Goal: Transaction & Acquisition: Download file/media

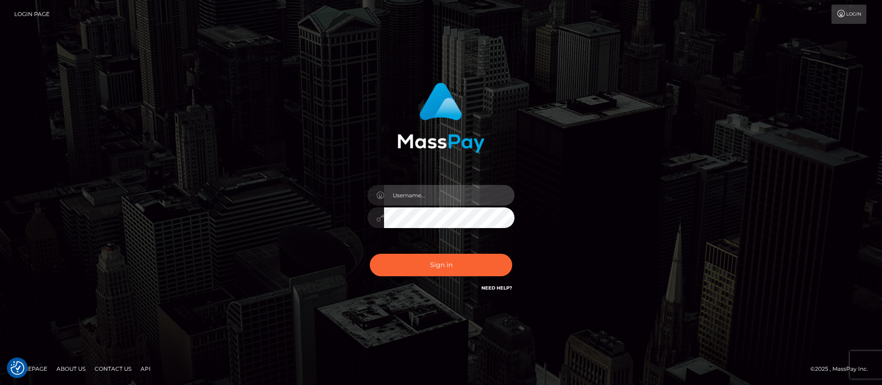
click at [412, 196] on input "text" at bounding box center [449, 195] width 130 height 21
type input "APteam"
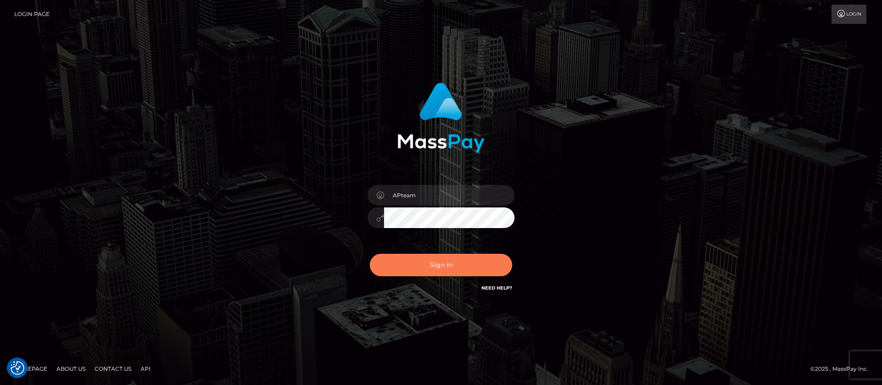
click at [462, 264] on button "Sign in" at bounding box center [441, 265] width 142 height 23
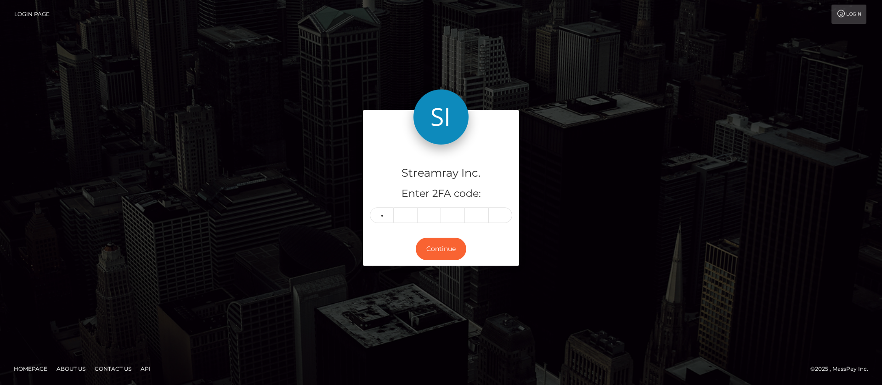
type input "8"
type input "2"
type input "8"
type input "6"
type input "8"
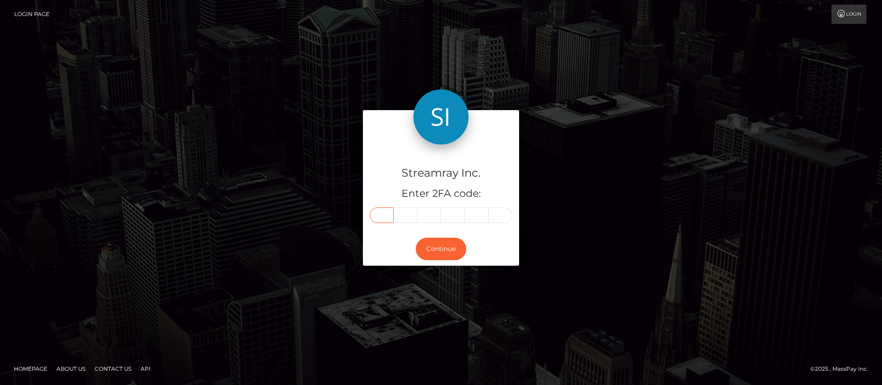
type input "8"
type input "2"
type input "8"
type input "6"
type input "8"
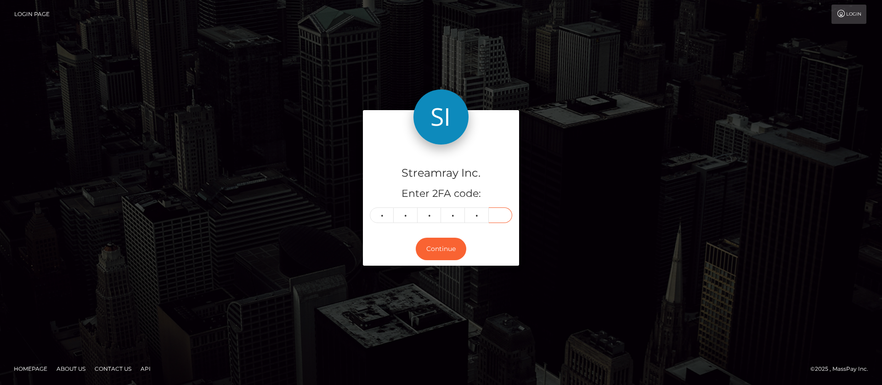
type input "5"
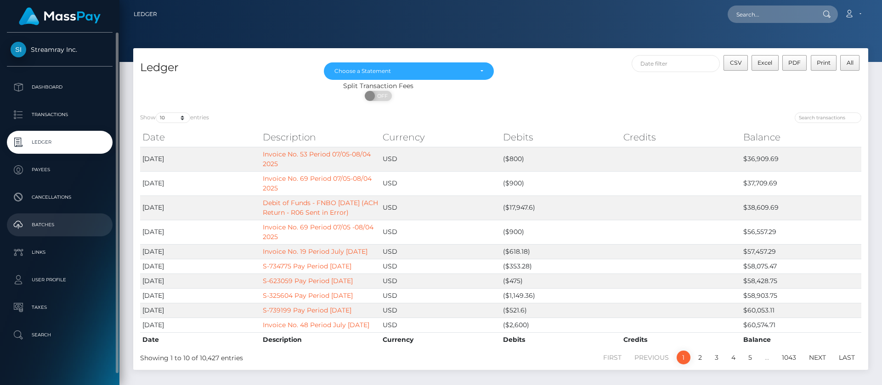
click at [46, 227] on p "Batches" at bounding box center [60, 225] width 98 height 14
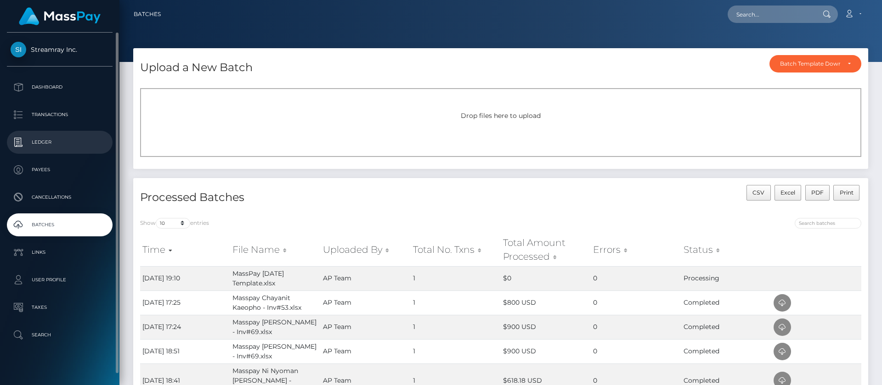
click at [39, 139] on p "Ledger" at bounding box center [60, 142] width 98 height 14
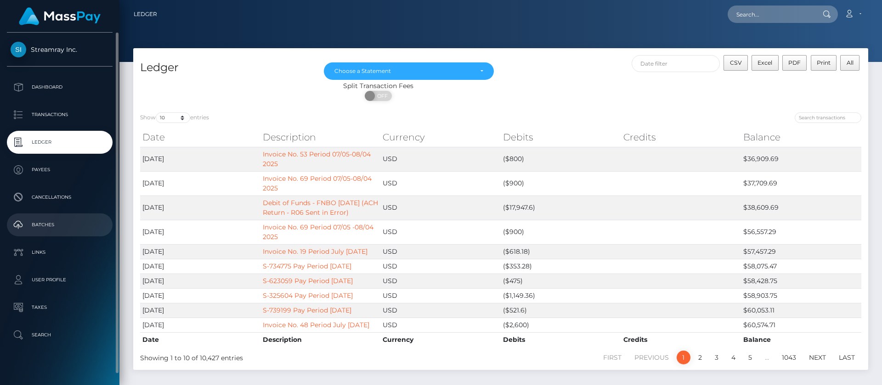
click at [34, 222] on p "Batches" at bounding box center [60, 225] width 98 height 14
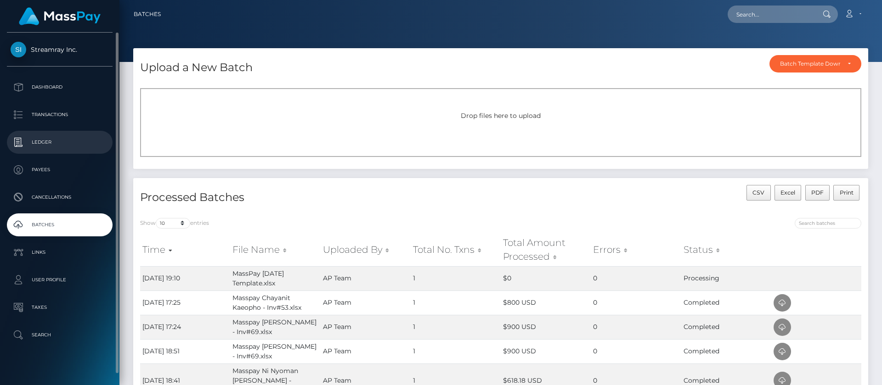
click at [42, 143] on p "Ledger" at bounding box center [60, 142] width 98 height 14
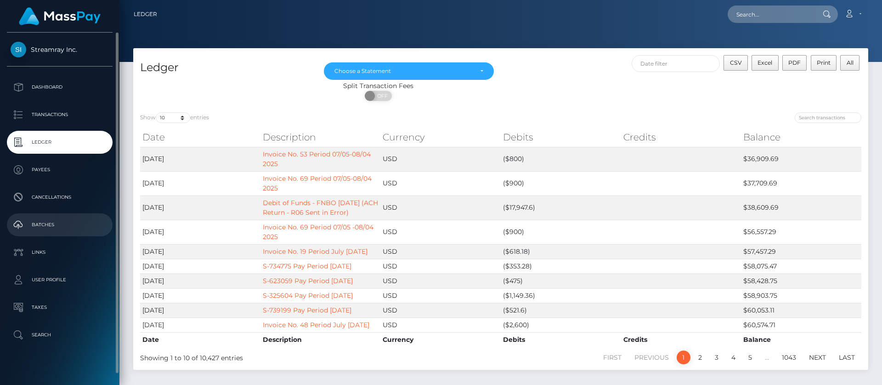
click at [46, 228] on p "Batches" at bounding box center [60, 225] width 98 height 14
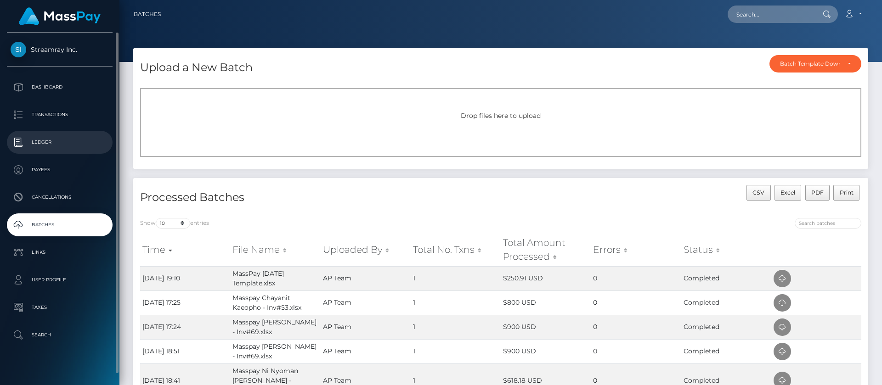
click at [52, 140] on p "Ledger" at bounding box center [60, 142] width 98 height 14
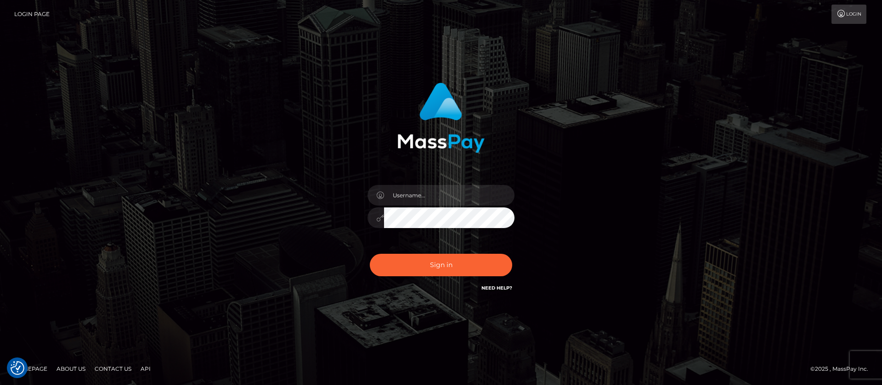
checkbox input "true"
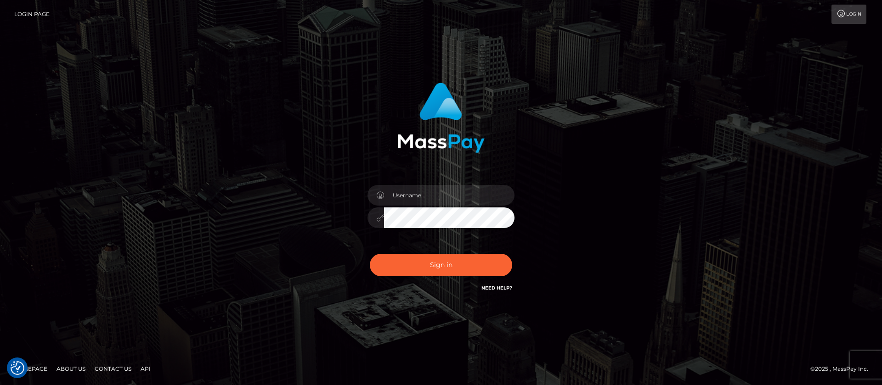
checkbox input "true"
click at [446, 190] on input "text" at bounding box center [449, 195] width 130 height 21
type input "APteam"
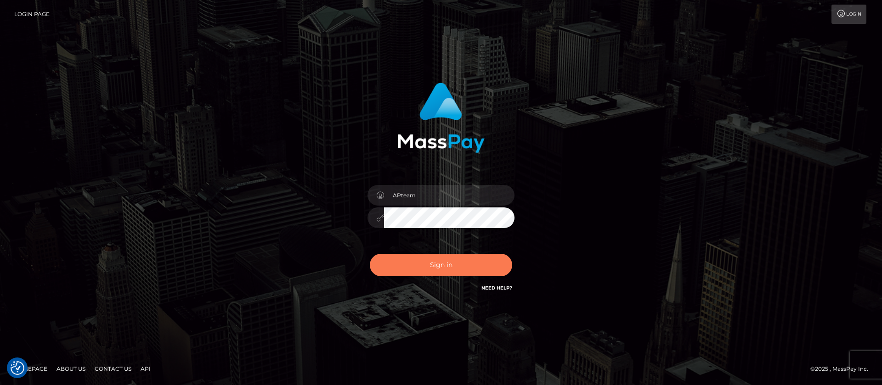
click at [440, 264] on button "Sign in" at bounding box center [441, 265] width 142 height 23
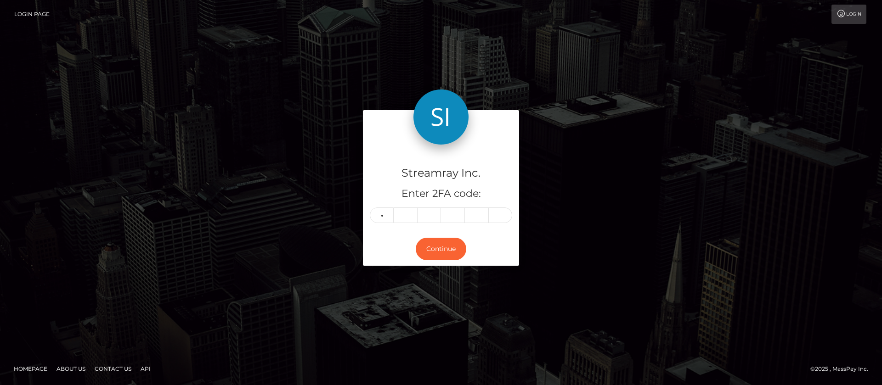
type input "6"
type input "4"
type input "5"
type input "3"
type input "1"
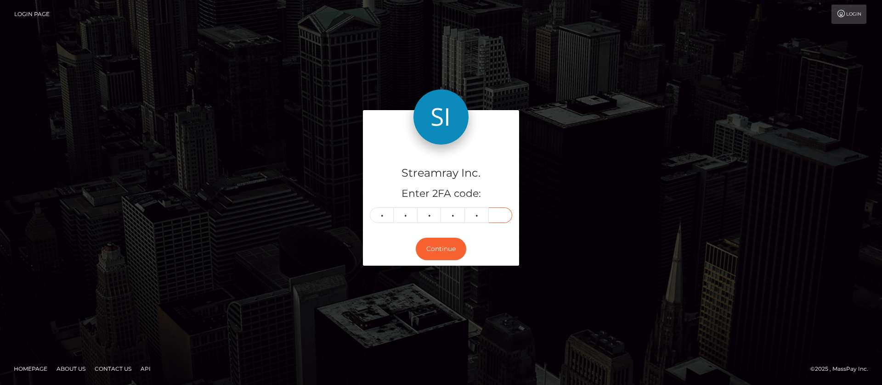
type input "0"
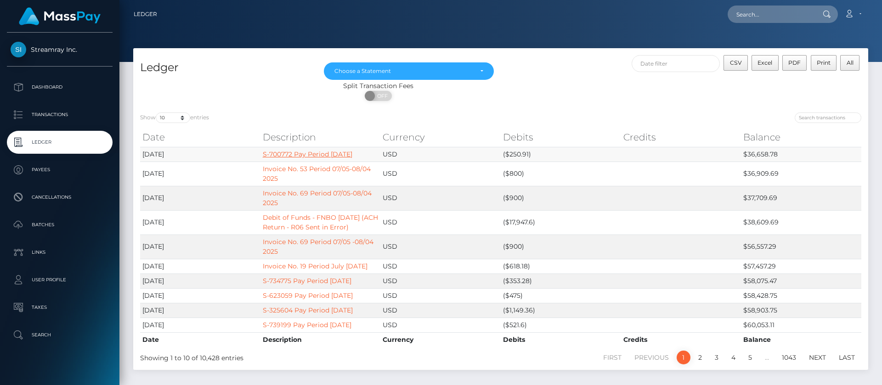
click at [294, 154] on link "S-700772 Pay Period [DATE]" at bounding box center [308, 154] width 90 height 8
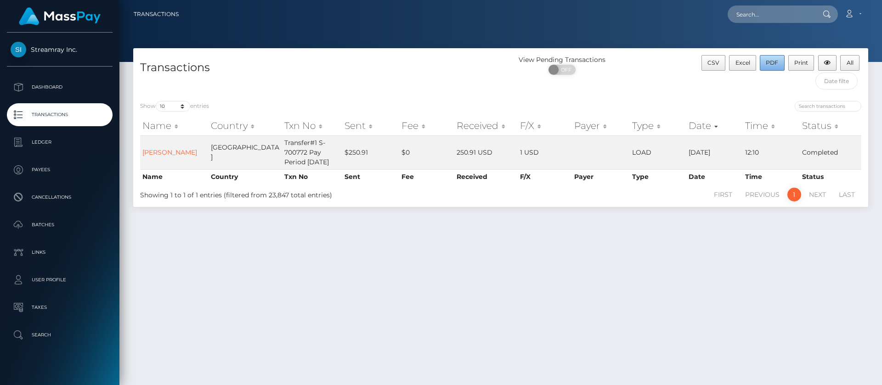
click at [771, 59] on span "PDF" at bounding box center [771, 62] width 12 height 7
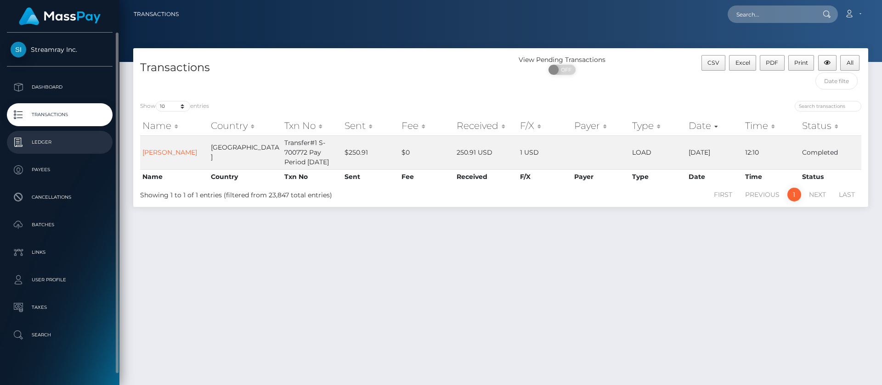
click at [46, 144] on p "Ledger" at bounding box center [60, 142] width 98 height 14
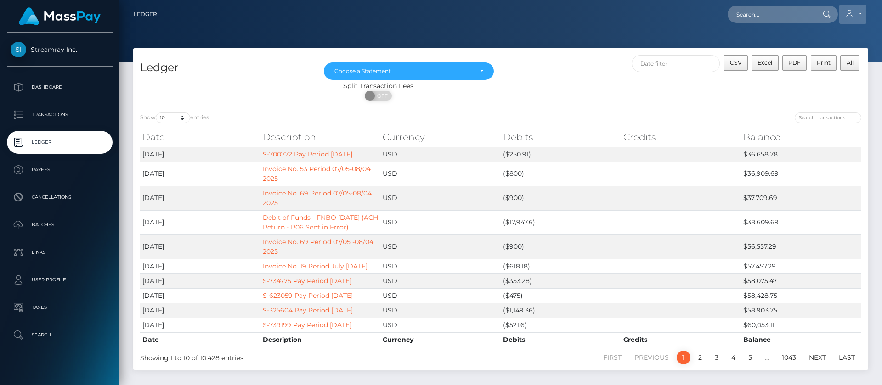
click at [851, 16] on icon at bounding box center [849, 13] width 10 height 7
click at [807, 65] on link "Logout" at bounding box center [830, 59] width 73 height 17
